Goal: Task Accomplishment & Management: Manage account settings

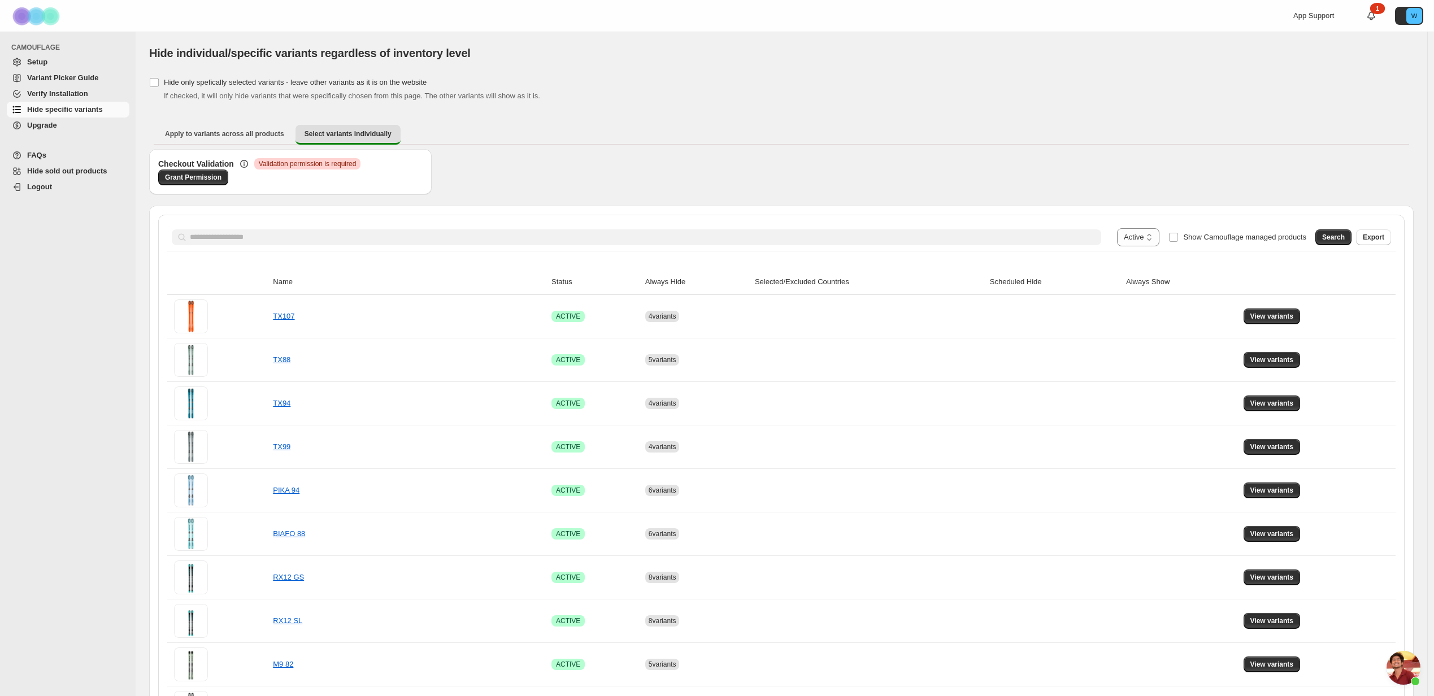
select select "******"
